Goal: Information Seeking & Learning: Learn about a topic

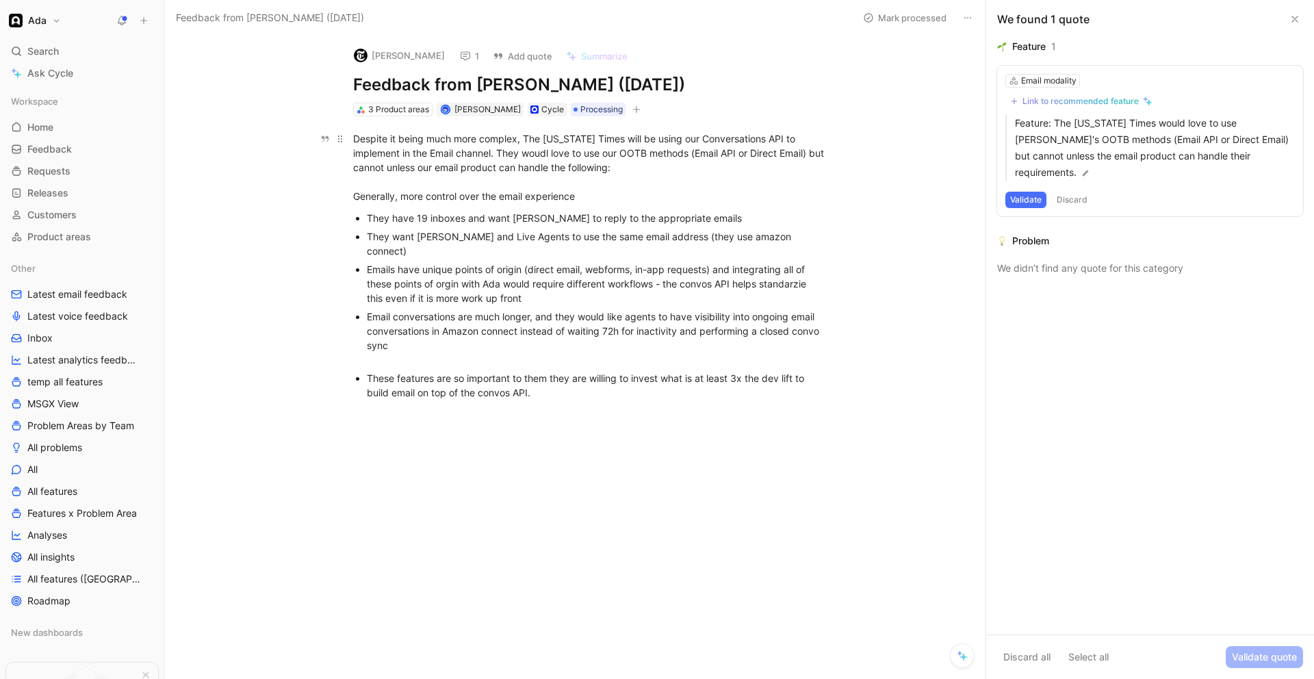
drag, startPoint x: 399, startPoint y: 142, endPoint x: 733, endPoint y: 148, distance: 333.9
click at [733, 148] on div "Despite it being much more complex, The [US_STATE] Times will be using our Conv…" at bounding box center [589, 167] width 473 height 72
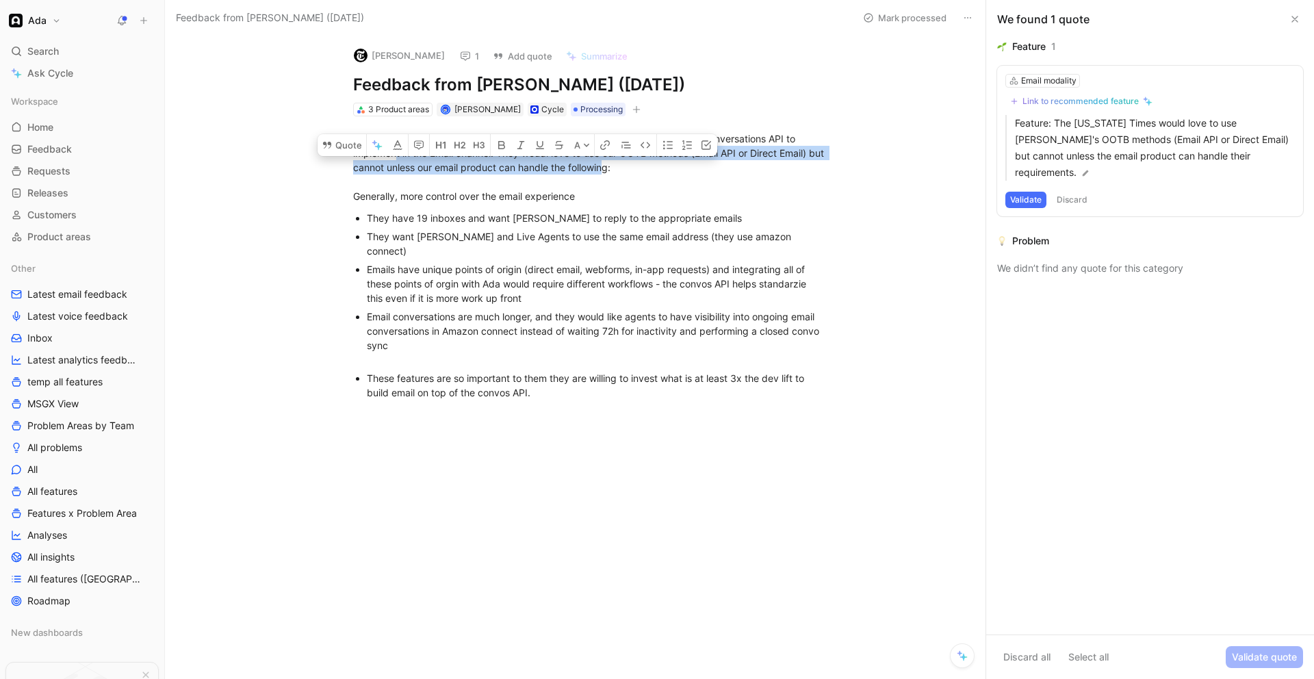
drag, startPoint x: 402, startPoint y: 157, endPoint x: 739, endPoint y: 162, distance: 337.3
click at [739, 162] on div "Despite it being much more complex, The [US_STATE] Times will be using our Conv…" at bounding box center [589, 167] width 473 height 72
click at [374, 211] on div "They have 19 inboxes and want [PERSON_NAME] to reply to the appropriate emails" at bounding box center [597, 218] width 460 height 14
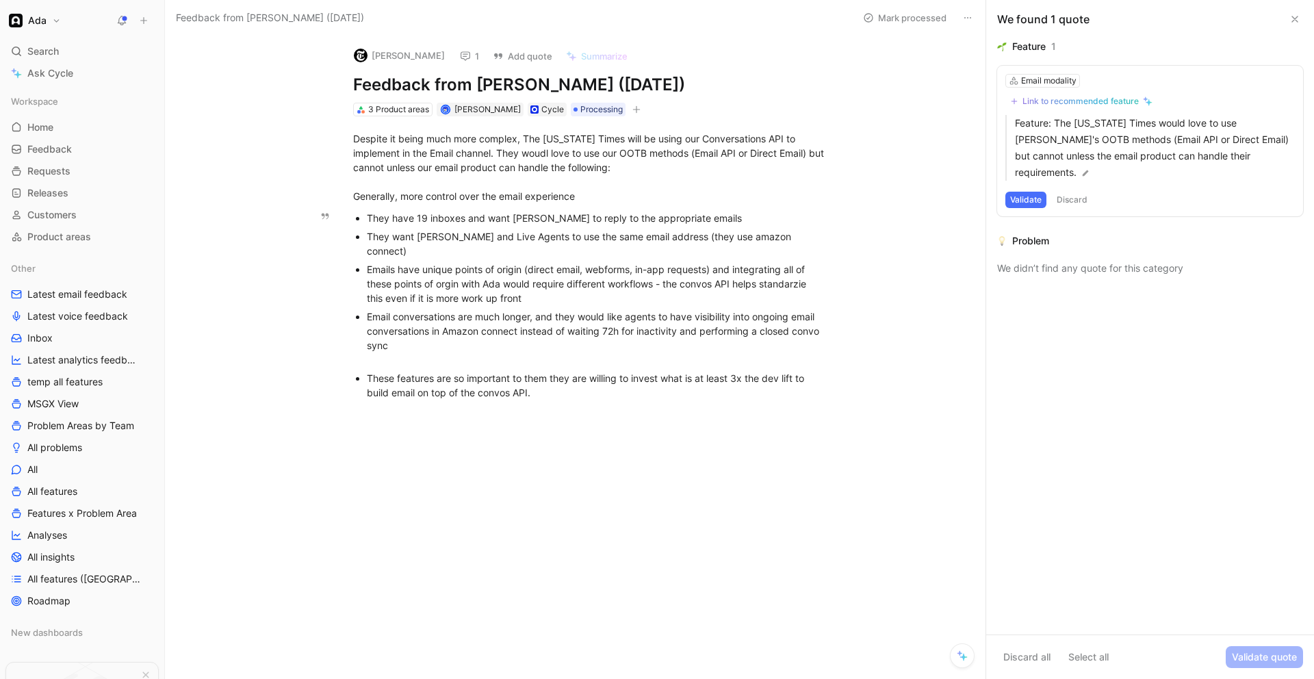
click at [374, 211] on div "They have 19 inboxes and want [PERSON_NAME] to reply to the appropriate emails" at bounding box center [597, 218] width 460 height 14
click at [413, 236] on div "They want [PERSON_NAME] and Live Agents to use the same email address (they use…" at bounding box center [597, 243] width 460 height 29
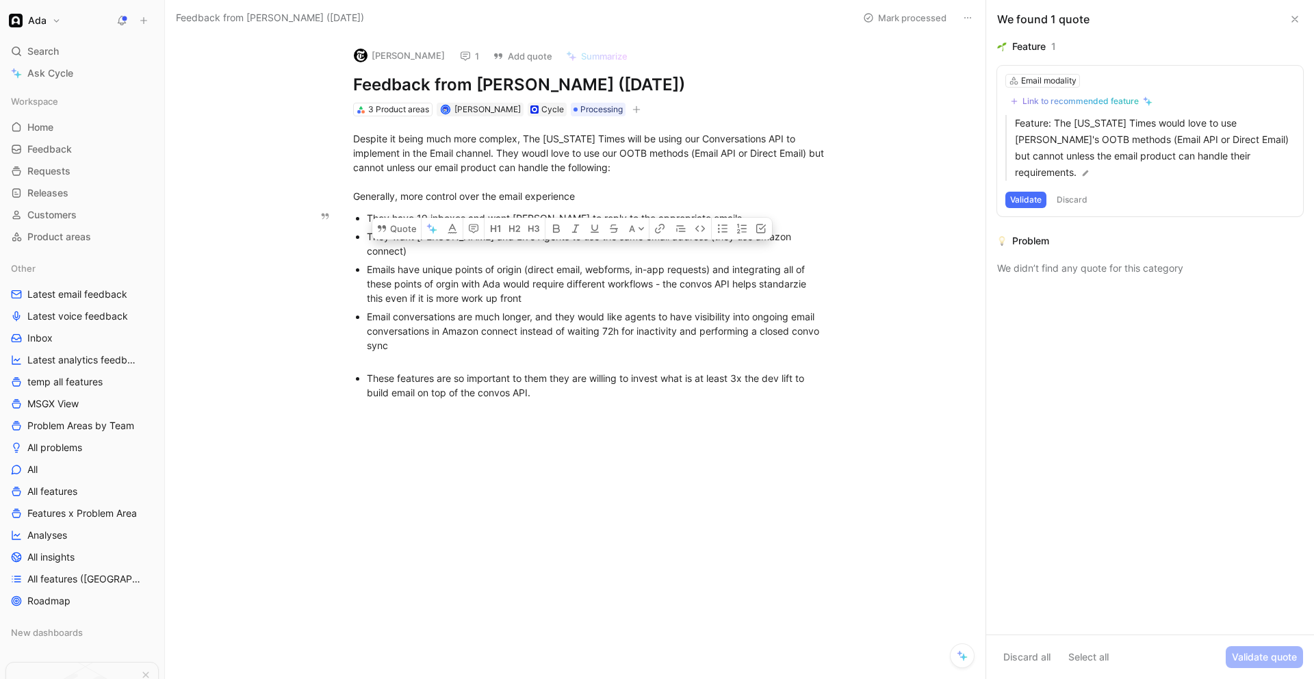
click at [481, 262] on div "Emails have unique points of origin (direct email, webforms, in-app requests) a…" at bounding box center [597, 283] width 460 height 43
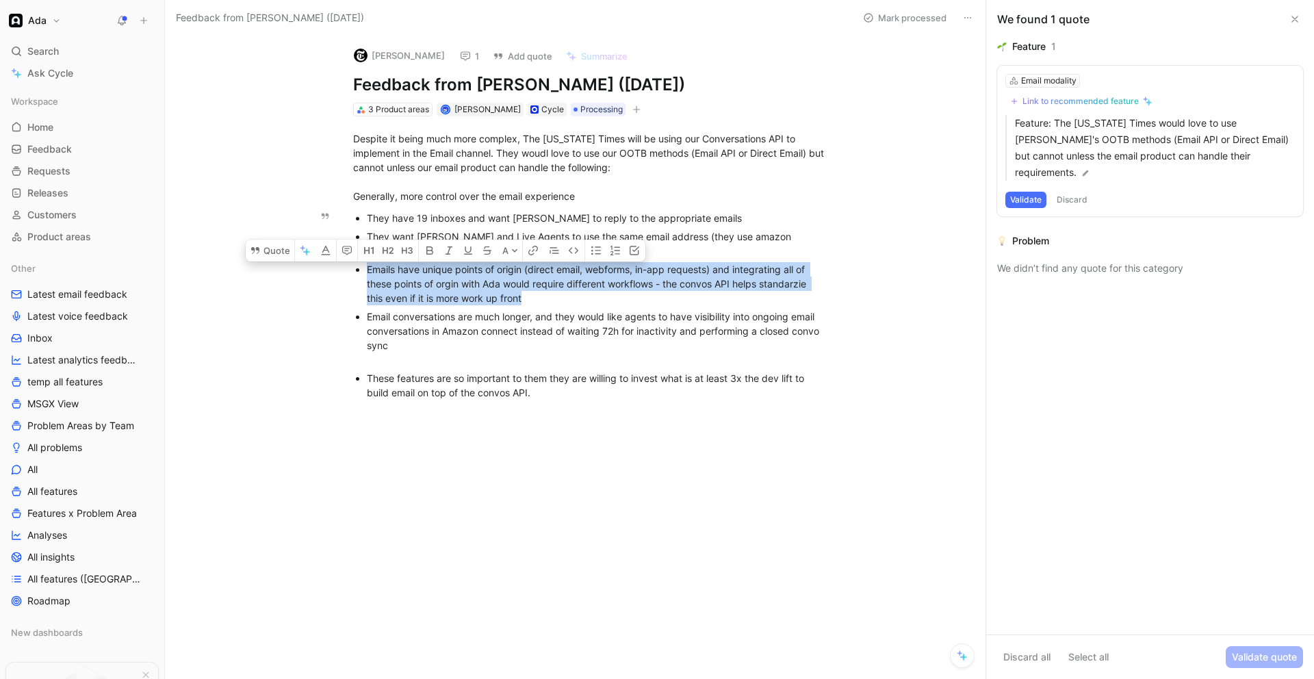
click at [481, 262] on div "Emails have unique points of origin (direct email, webforms, in-app requests) a…" at bounding box center [597, 283] width 460 height 43
click at [534, 291] on p "Emails have unique points of origin (direct email, webforms, in-app requests) a…" at bounding box center [597, 283] width 460 height 47
drag, startPoint x: 530, startPoint y: 286, endPoint x: 365, endPoint y: 250, distance: 168.8
click at [365, 250] on ul "They have 19 inboxes and want [PERSON_NAME] to reply to the appropriate emails …" at bounding box center [589, 305] width 525 height 193
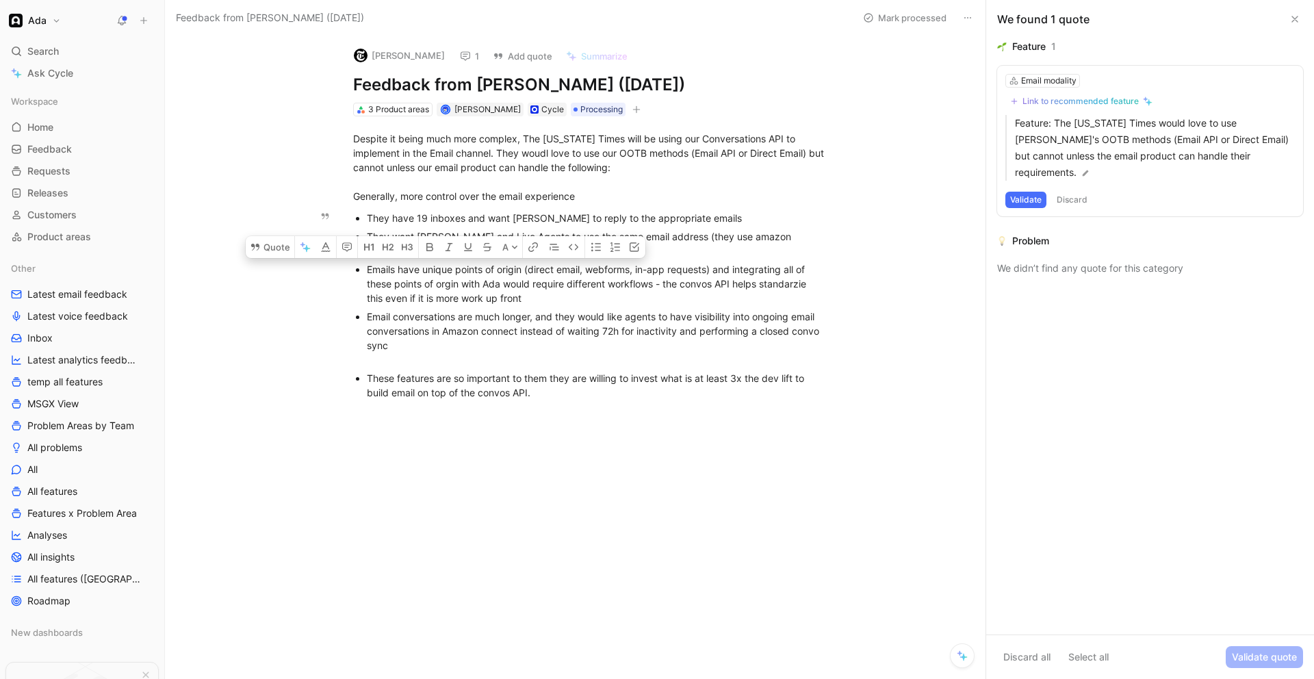
click at [382, 310] on div "Email conversations are much longer, and they would like agents to have visibil…" at bounding box center [597, 337] width 460 height 57
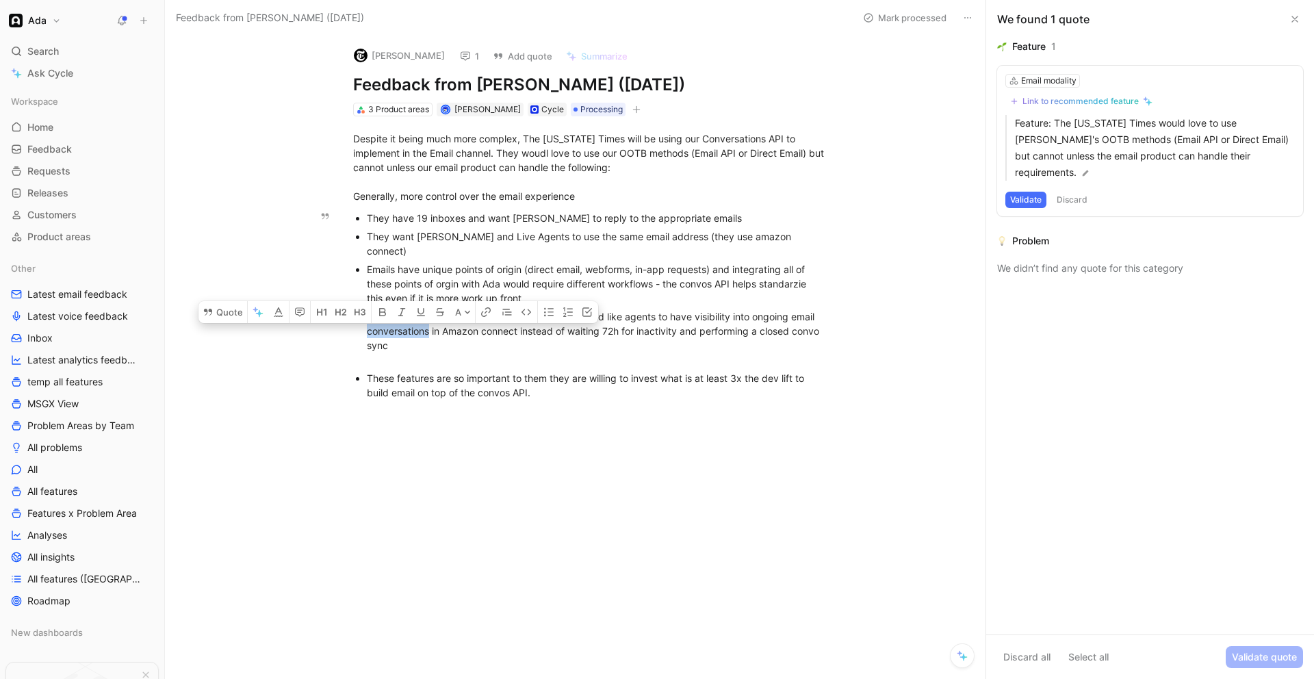
click at [382, 310] on div "Email conversations are much longer, and they would like agents to have visibil…" at bounding box center [597, 337] width 460 height 57
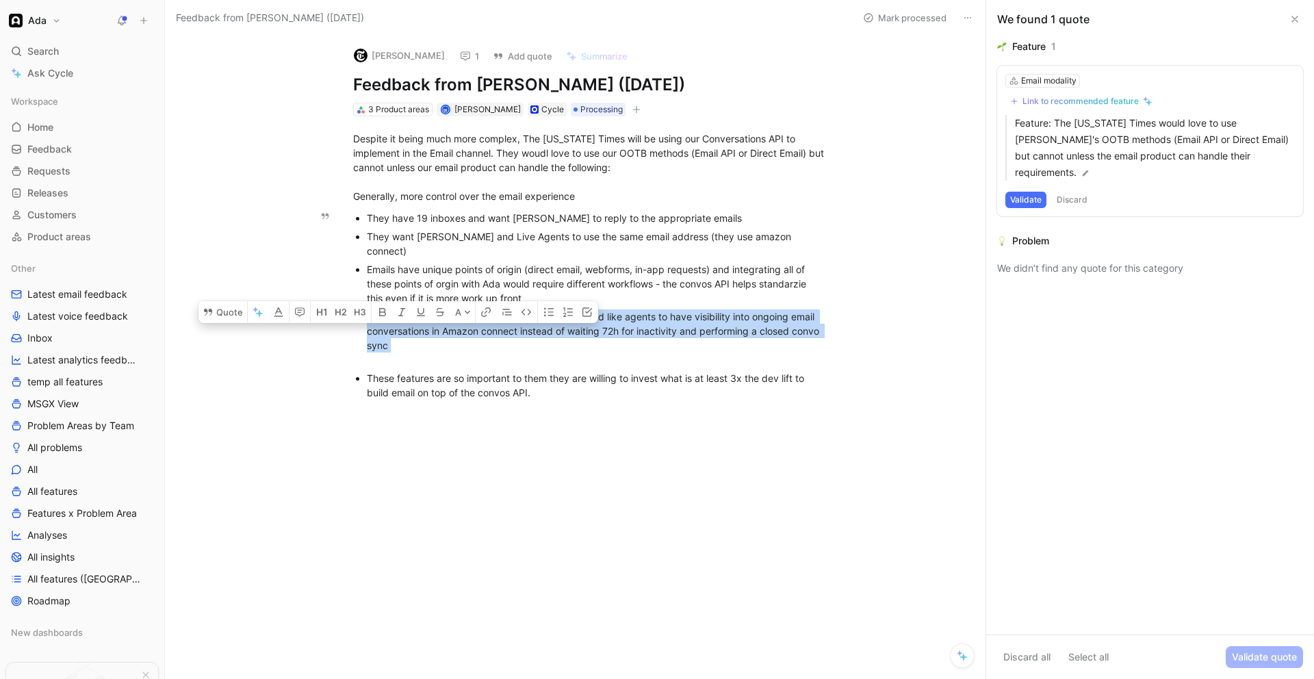
click at [382, 310] on div "Email conversations are much longer, and they would like agents to have visibil…" at bounding box center [597, 337] width 460 height 57
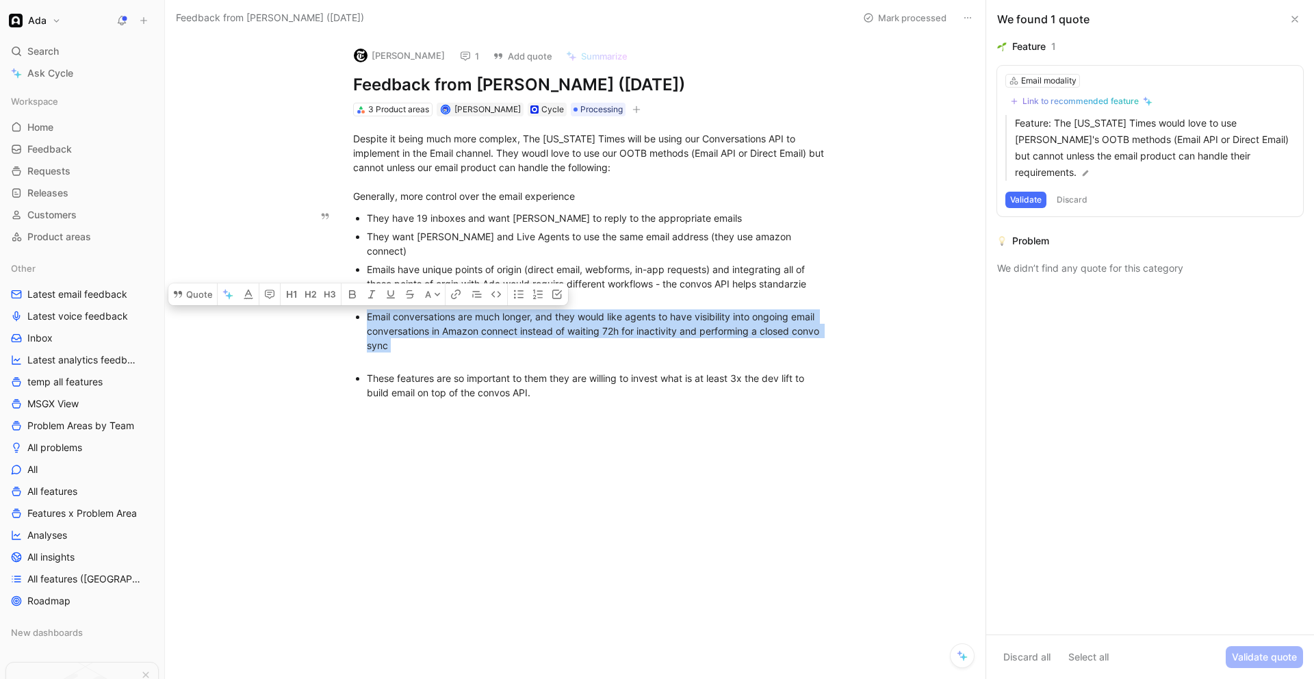
click at [683, 323] on div "Email conversations are much longer, and they would like agents to have visibil…" at bounding box center [597, 337] width 460 height 57
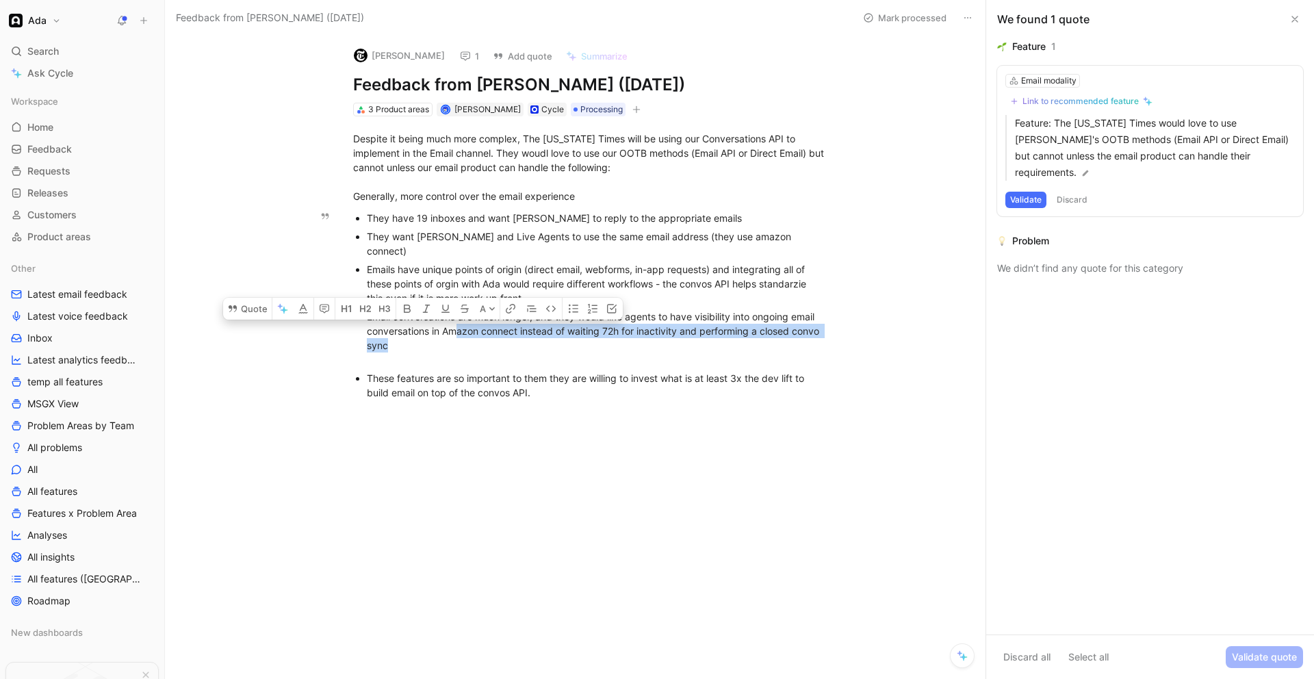
drag, startPoint x: 458, startPoint y: 319, endPoint x: 639, endPoint y: 332, distance: 181.1
click at [639, 331] on div "Email conversations are much longer, and they would like agents to have visibil…" at bounding box center [597, 337] width 460 height 57
click at [634, 339] on div "Email conversations are much longer, and they would like agents to have visibil…" at bounding box center [597, 337] width 460 height 57
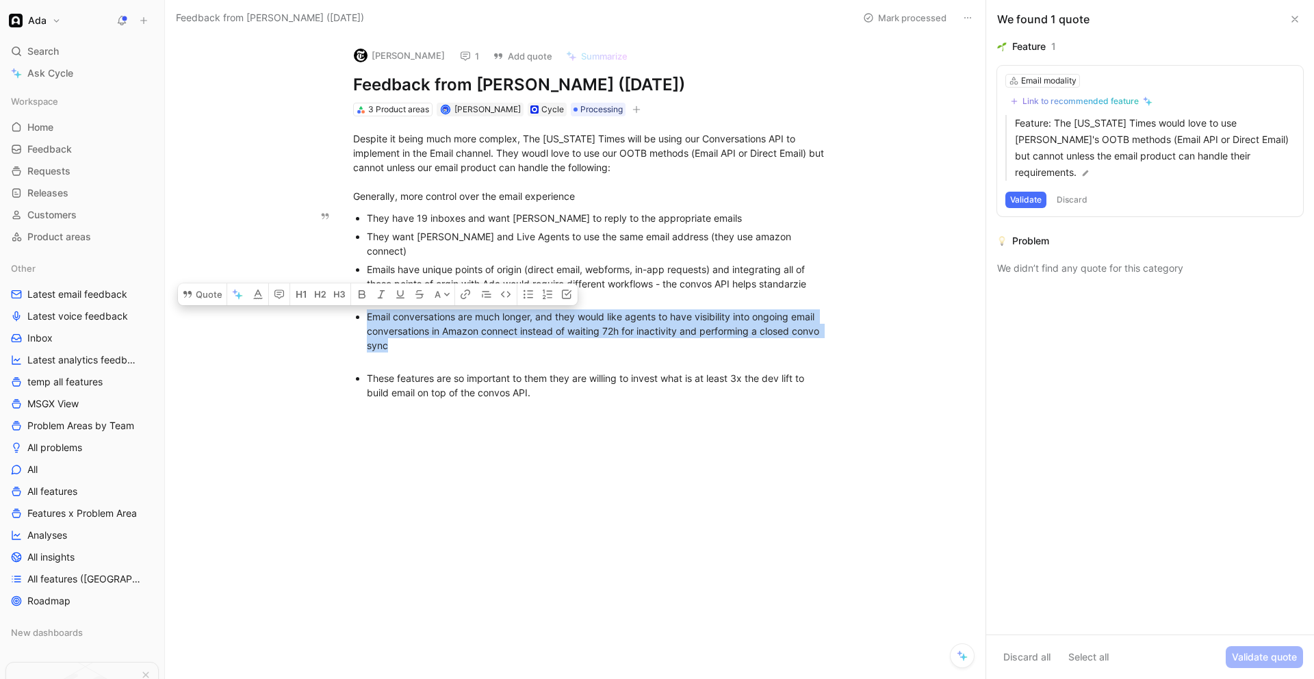
drag, startPoint x: 363, startPoint y: 304, endPoint x: 425, endPoint y: 331, distance: 67.4
click at [425, 331] on ul "They have 19 inboxes and want [PERSON_NAME] to reply to the appropriate emails …" at bounding box center [589, 305] width 525 height 193
click at [427, 332] on div "Email conversations are much longer, and they would like agents to have visibil…" at bounding box center [597, 337] width 460 height 57
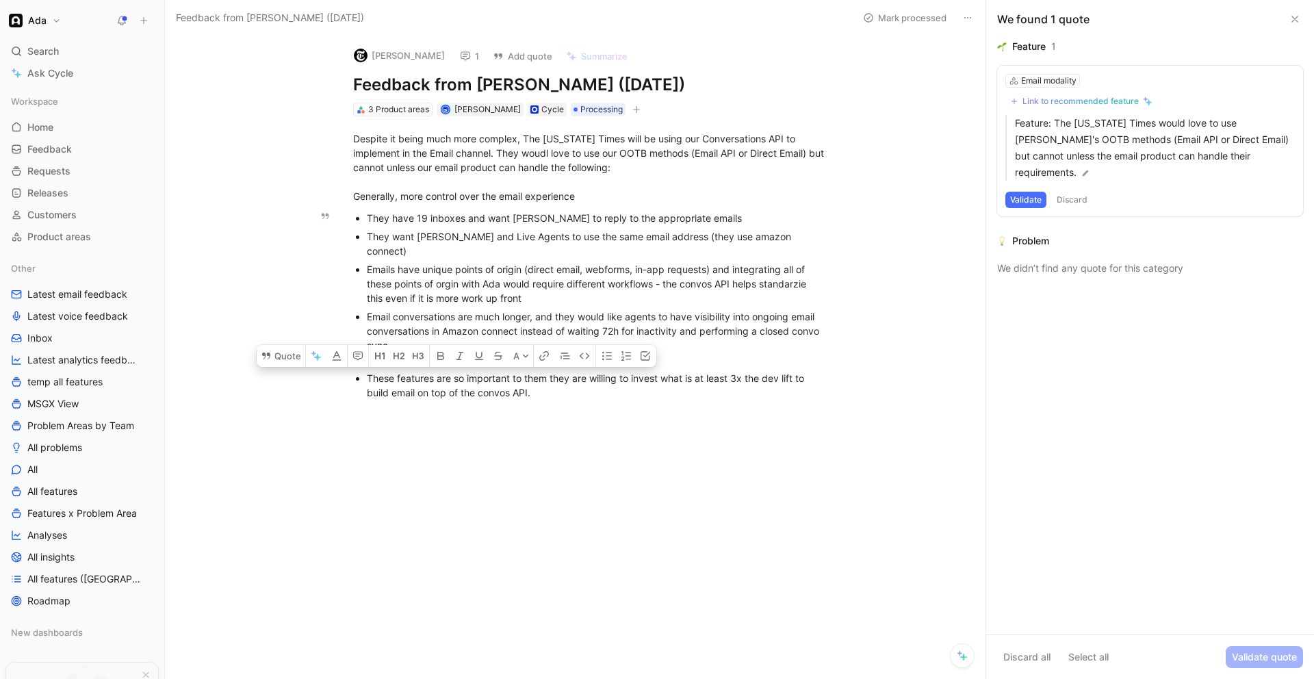
drag, startPoint x: 378, startPoint y: 363, endPoint x: 598, endPoint y: 379, distance: 220.2
click at [598, 379] on div "These features are so important to them they are willing to invest what is at l…" at bounding box center [597, 385] width 460 height 29
click at [629, 395] on div "Despite it being much more complex, The [US_STATE] Times will be using our Conv…" at bounding box center [590, 264] width 792 height 296
